Goal: Find specific page/section: Find specific page/section

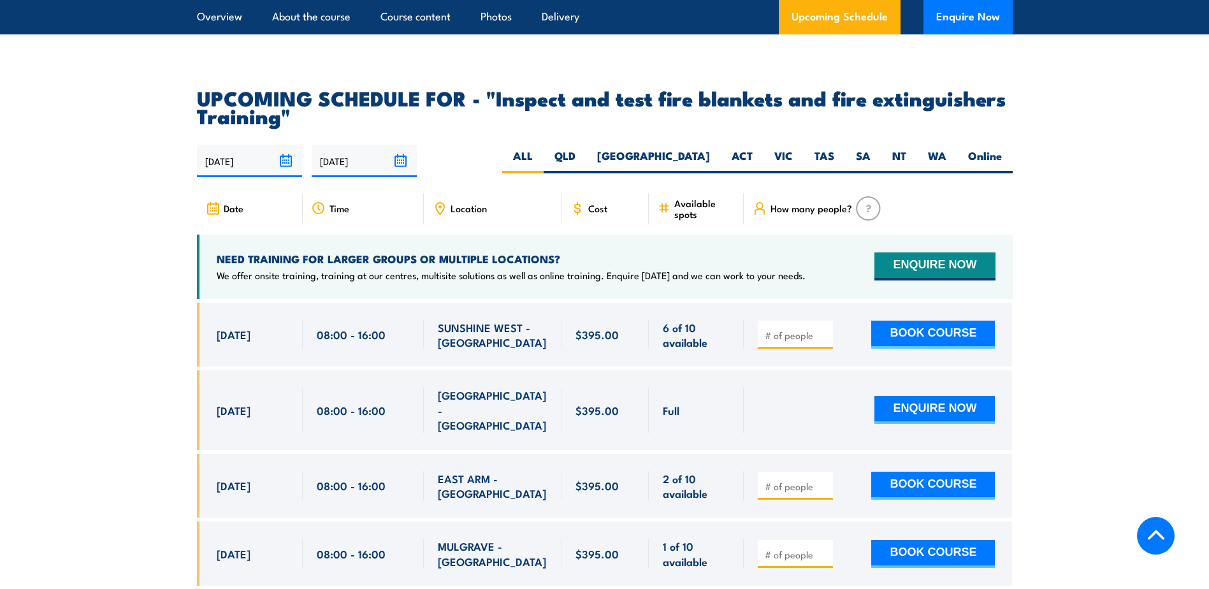
scroll to position [2230, 0]
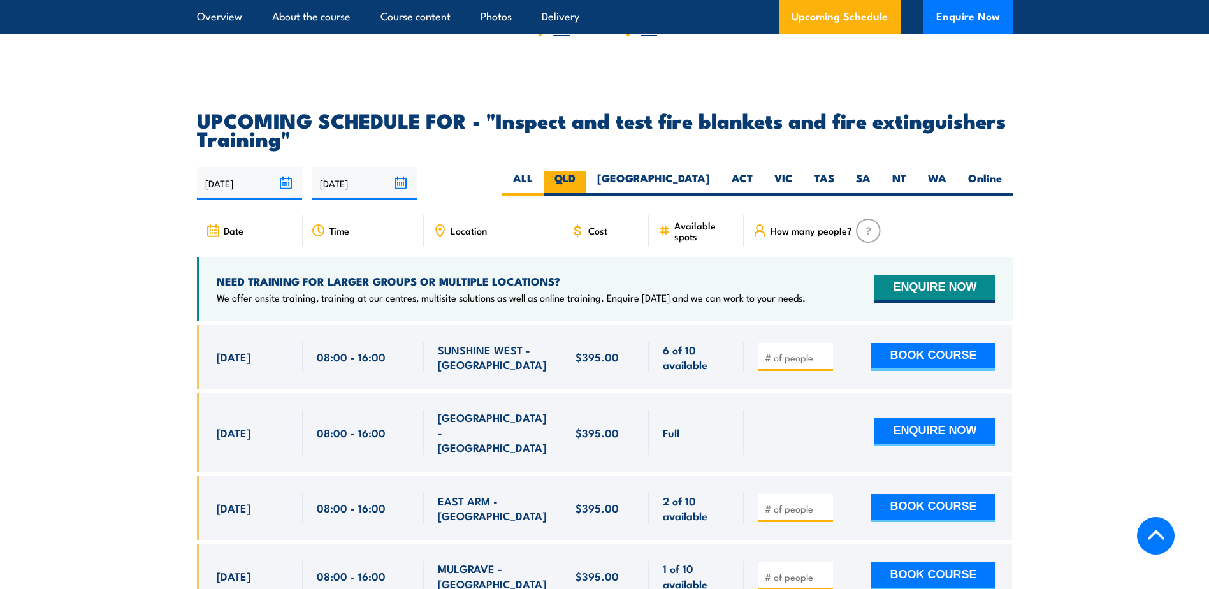
click at [586, 196] on label "QLD" at bounding box center [565, 183] width 43 height 25
click at [584, 179] on input "QLD" at bounding box center [579, 175] width 8 height 8
radio input "true"
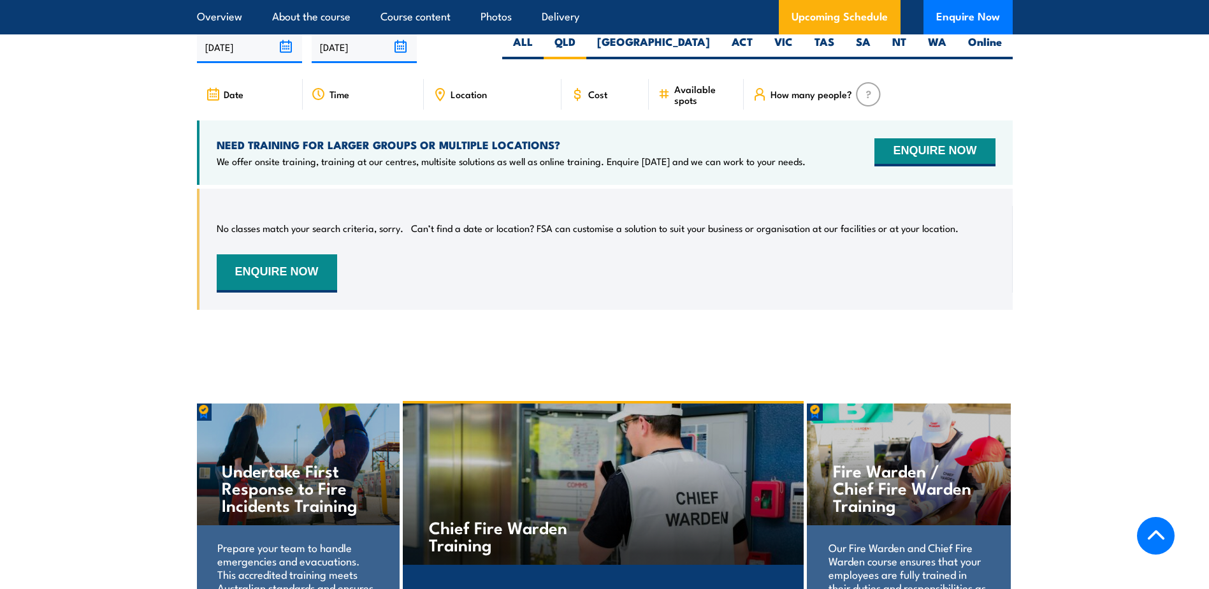
scroll to position [2303, 0]
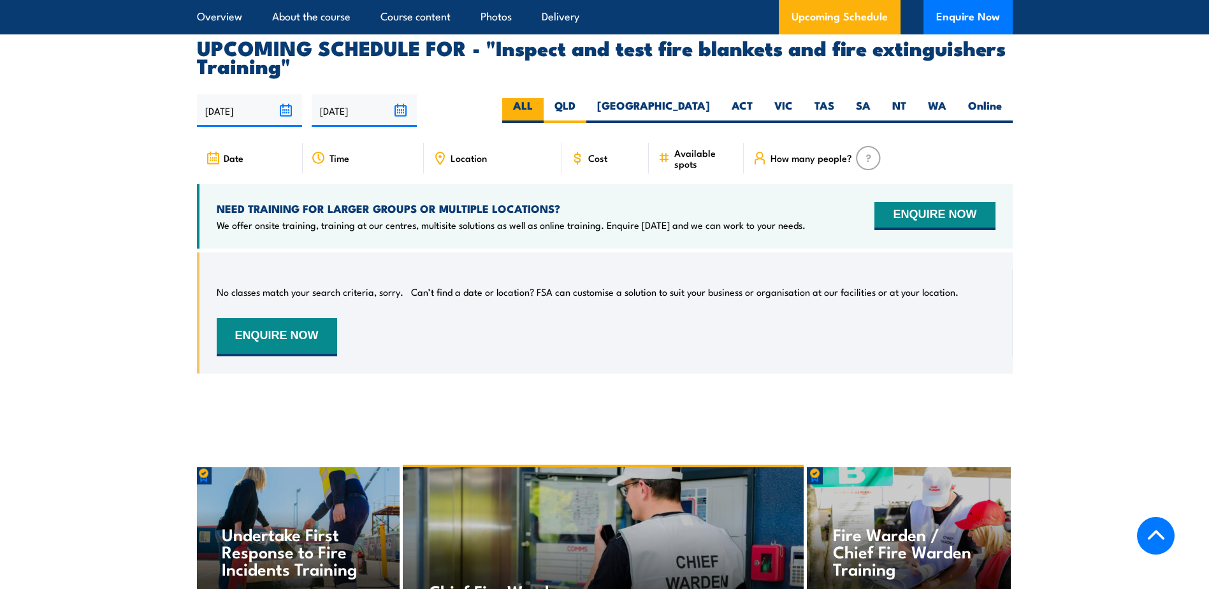
click at [544, 123] on label "ALL" at bounding box center [522, 110] width 41 height 25
click at [541, 106] on input "ALL" at bounding box center [537, 102] width 8 height 8
radio input "true"
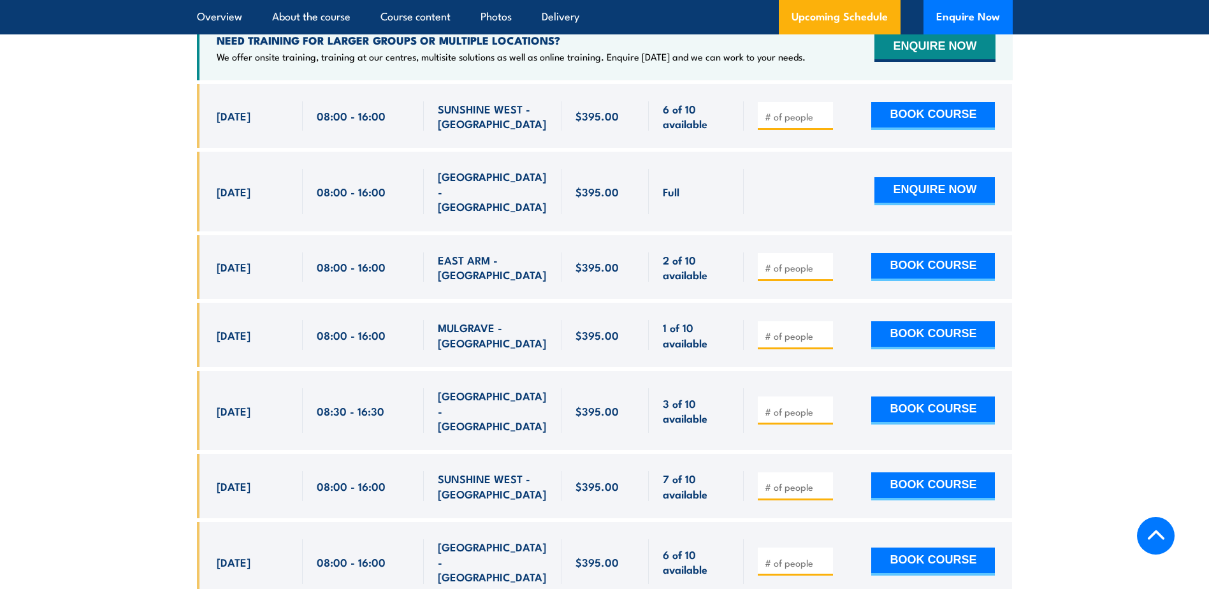
scroll to position [2494, 0]
